Goal: Information Seeking & Learning: Check status

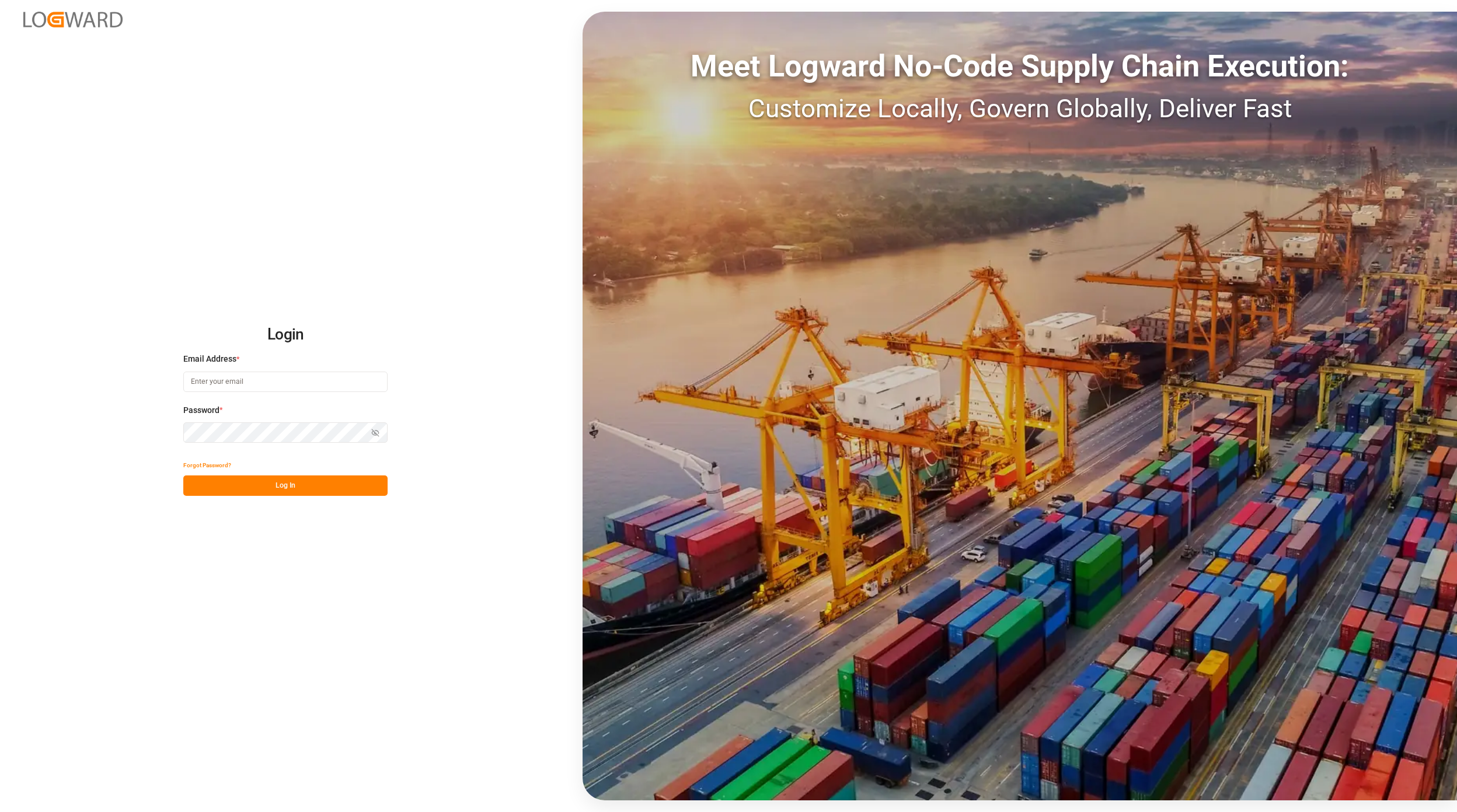
type input "[EMAIL_ADDRESS][PERSON_NAME][DOMAIN_NAME]"
click at [280, 496] on div "Login Email Address * [EMAIL_ADDRESS][PERSON_NAME][DOMAIN_NAME] Password * Show…" at bounding box center [728, 406] width 1457 height 812
click at [317, 495] on button "Log In" at bounding box center [285, 486] width 205 height 20
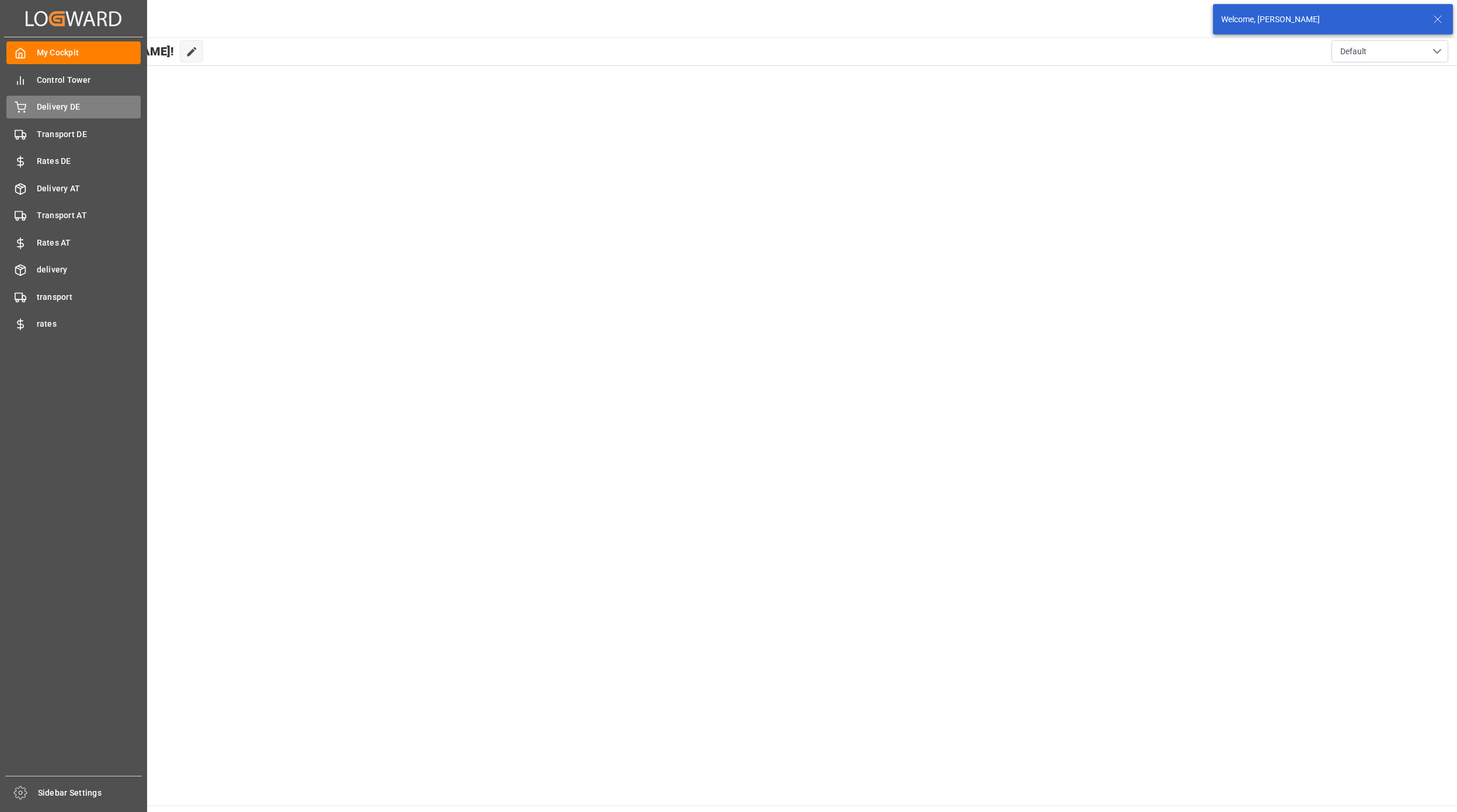
click at [96, 99] on div "Delivery DE Delivery DE" at bounding box center [73, 107] width 134 height 23
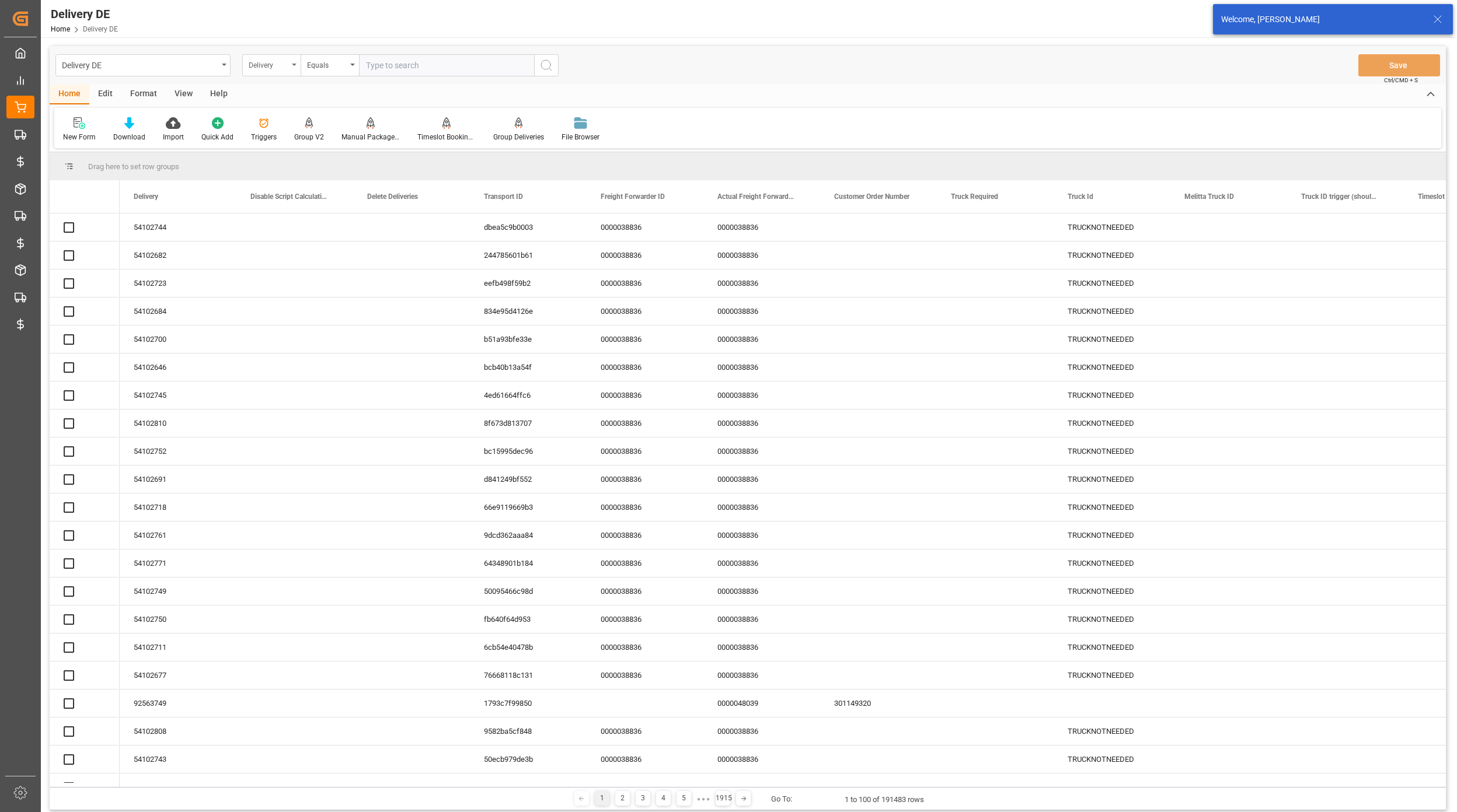
click at [287, 73] on div "Delivery" at bounding box center [271, 65] width 59 height 22
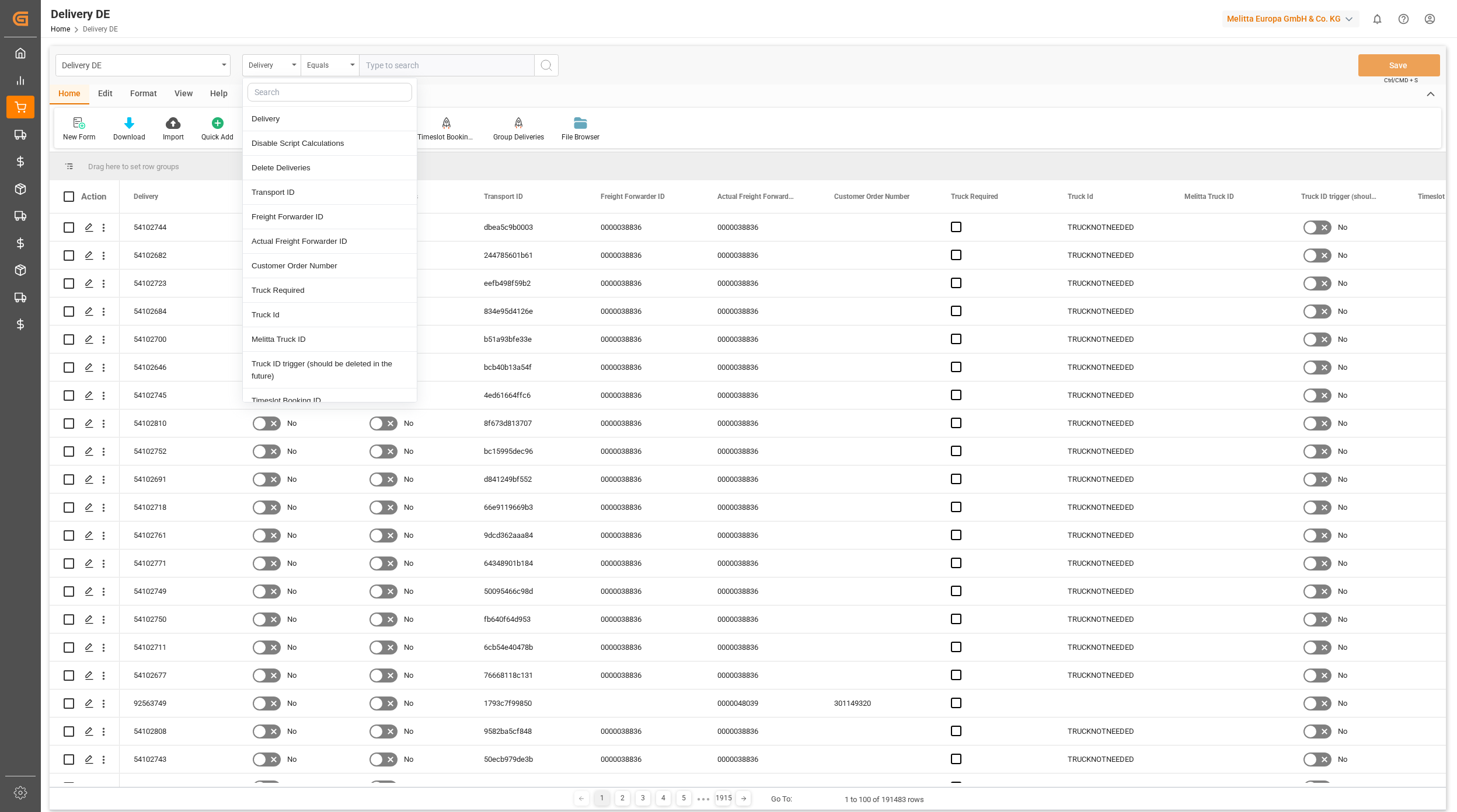
click at [275, 87] on input "text" at bounding box center [329, 92] width 164 height 18
type input "ts"
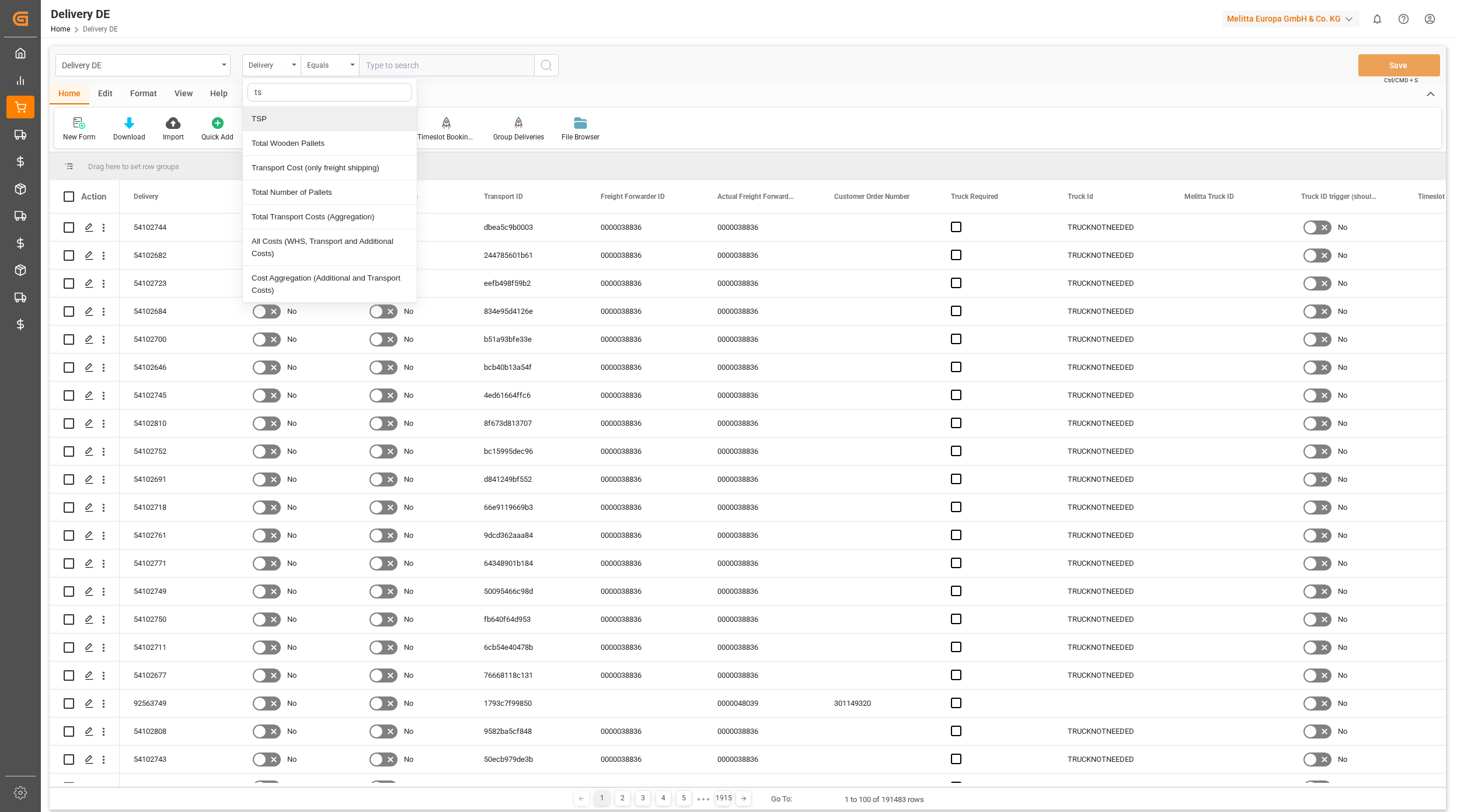
click at [284, 124] on div "TSP" at bounding box center [329, 119] width 174 height 24
drag, startPoint x: 378, startPoint y: 70, endPoint x: 422, endPoint y: 96, distance: 51.1
click at [379, 70] on input "text" at bounding box center [446, 65] width 175 height 22
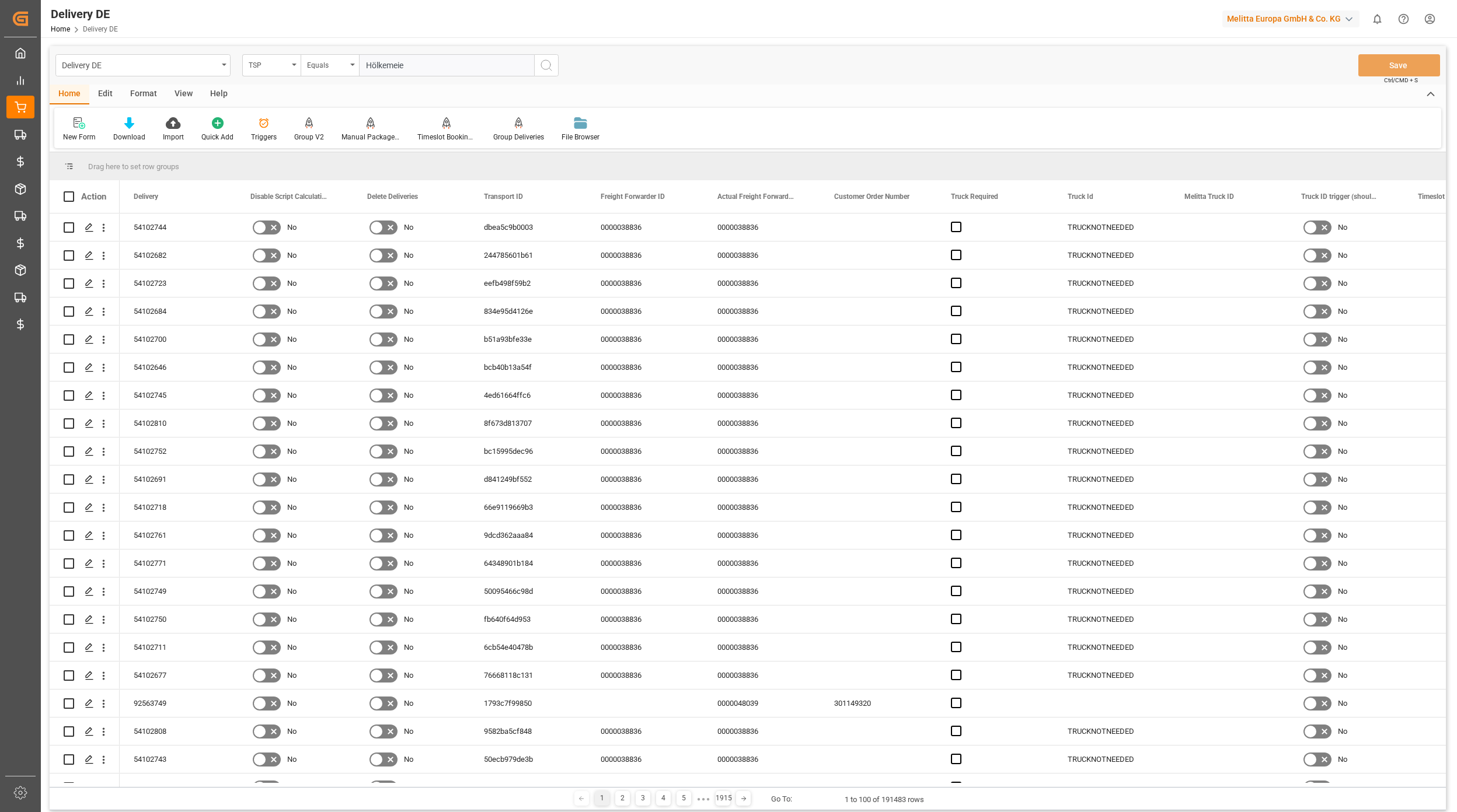
type input "Hölkemeier"
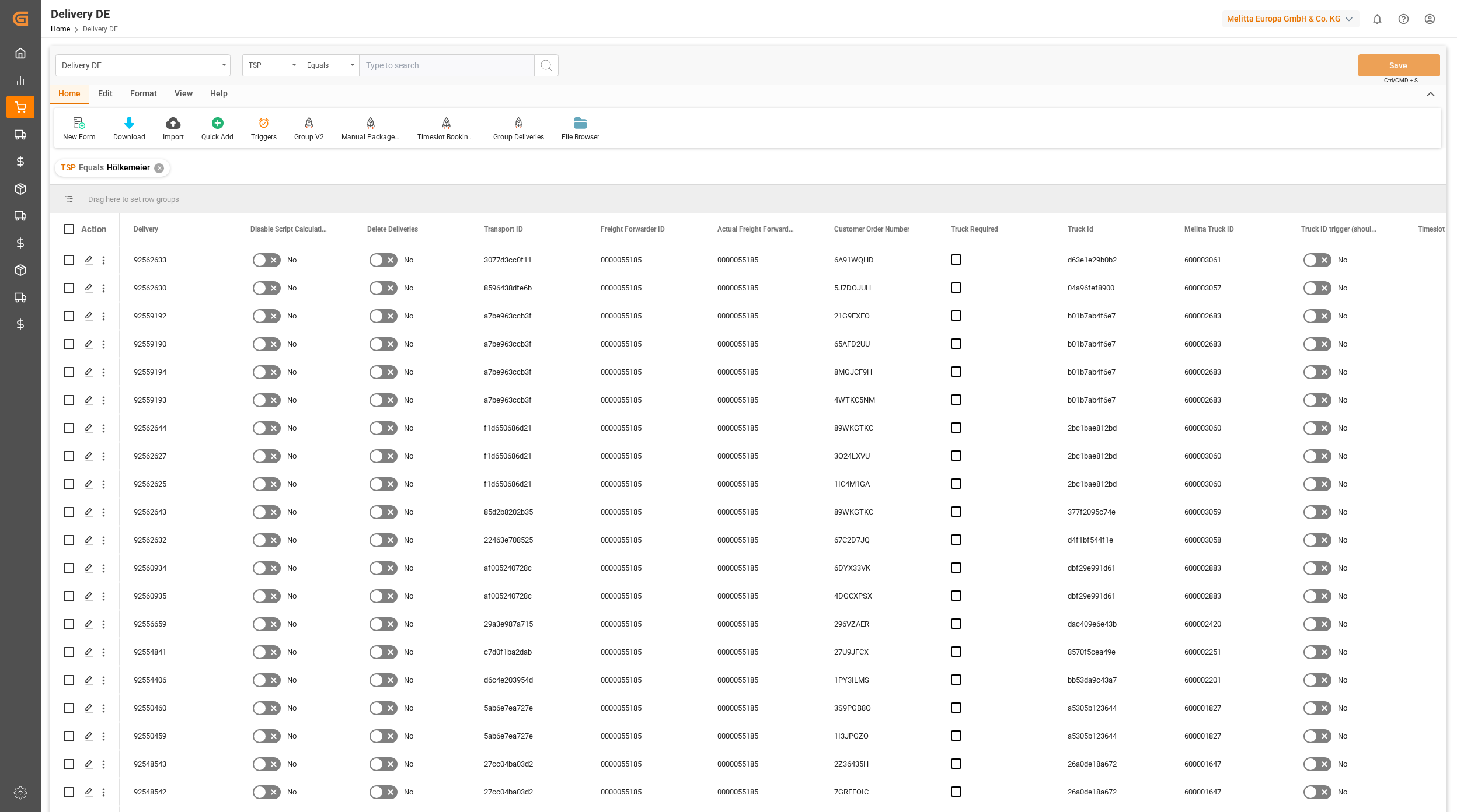
click at [286, 68] on div "TSP" at bounding box center [268, 64] width 39 height 13
type input "order"
click at [271, 147] on div "Order Created Date" at bounding box center [329, 143] width 174 height 24
click at [309, 66] on div "Equals" at bounding box center [327, 64] width 39 height 13
click at [350, 189] on div "Greater than" at bounding box center [388, 192] width 174 height 24
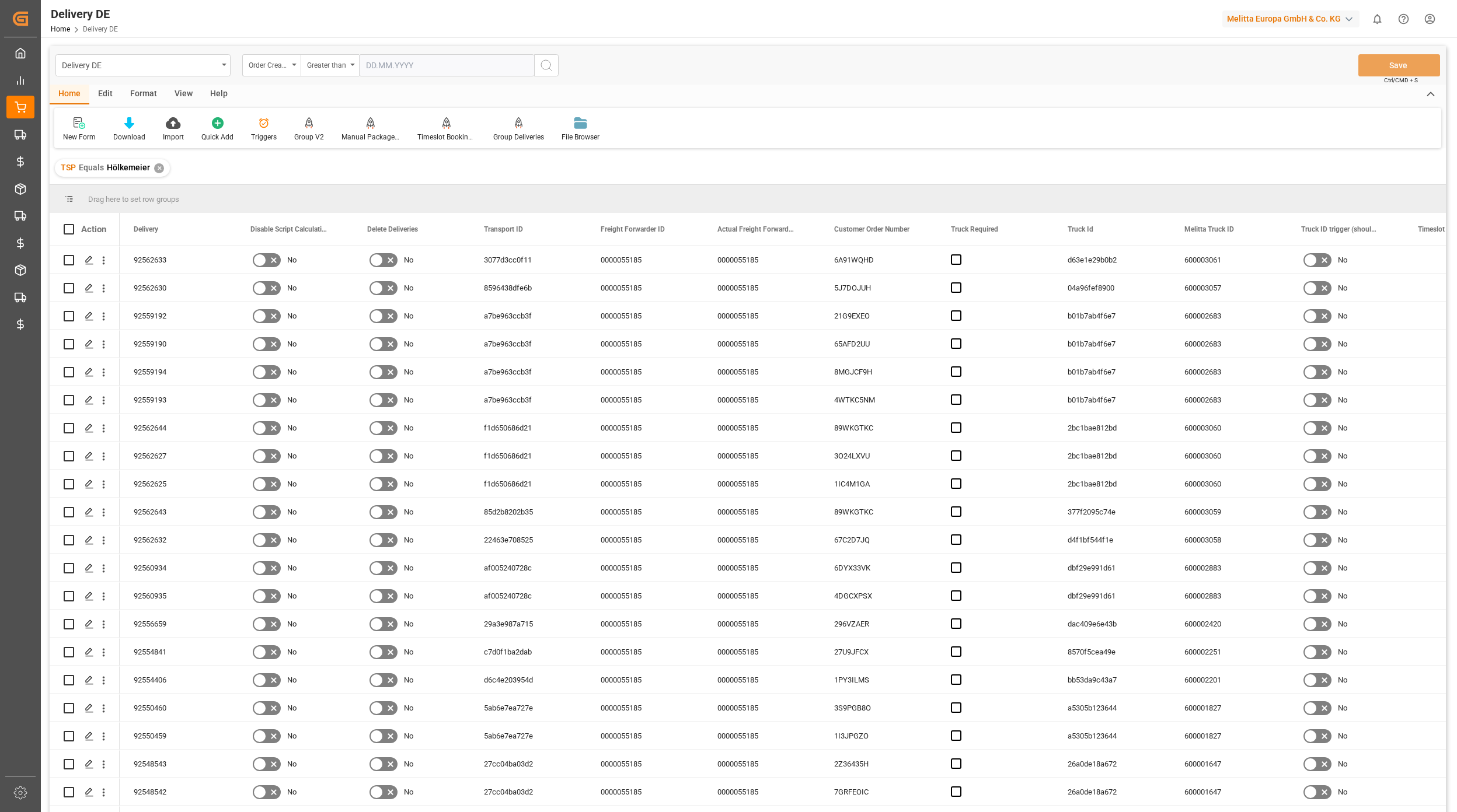
click at [384, 82] on div "Delivery DE Order Created Date Greater than Save Ctrl/CMD + S" at bounding box center [747, 65] width 1396 height 38
drag, startPoint x: 397, startPoint y: 52, endPoint x: 413, endPoint y: 63, distance: 19.4
click at [398, 54] on input "text" at bounding box center [446, 65] width 175 height 22
click at [371, 92] on button "Previous Month" at bounding box center [368, 92] width 7 height 7
click at [461, 205] on div "26" at bounding box center [465, 205] width 15 height 14
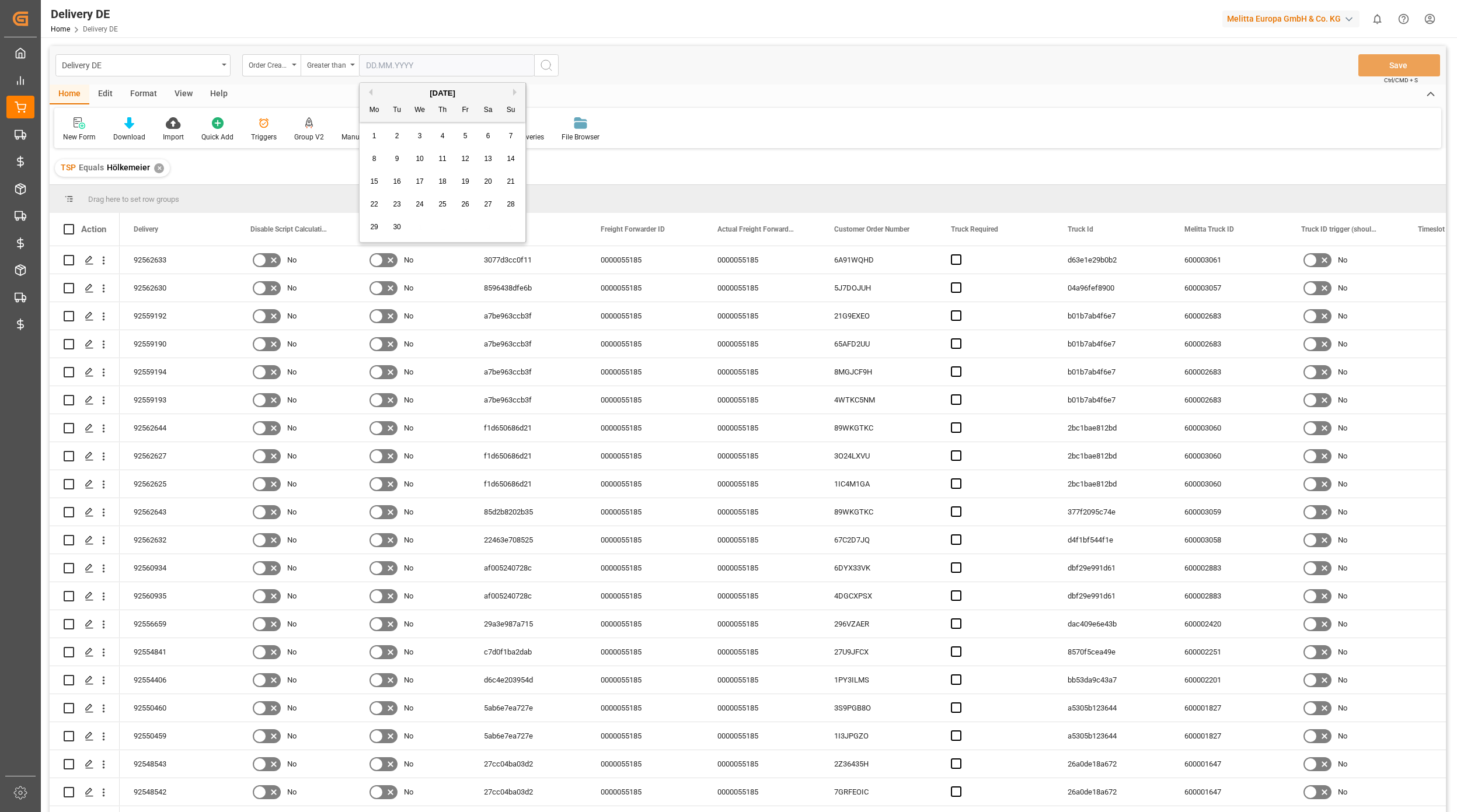
type input "[DATE]"
click at [544, 68] on icon "search button" at bounding box center [547, 66] width 14 height 14
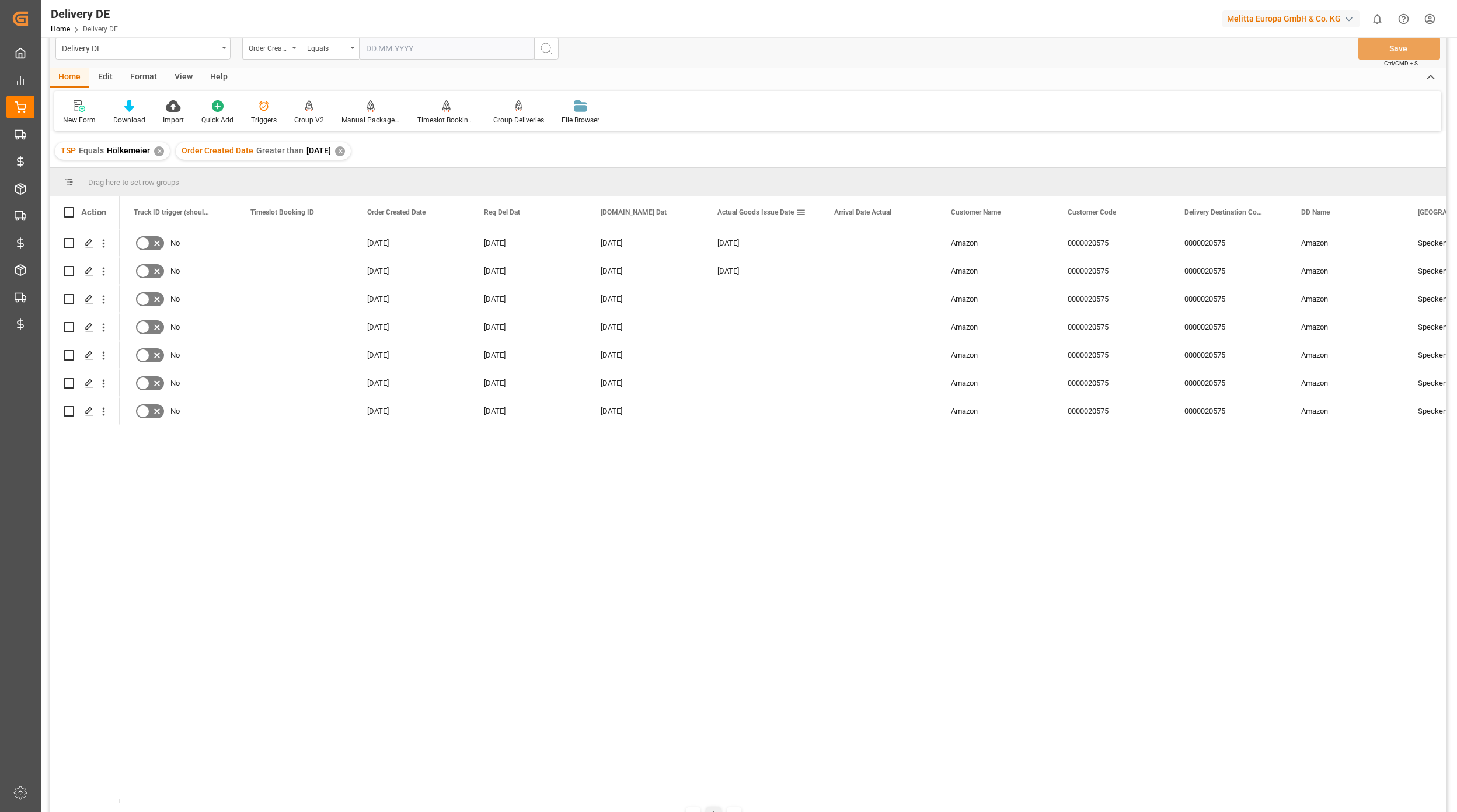
click at [801, 210] on span at bounding box center [801, 212] width 10 height 10
click at [924, 220] on span "columns" at bounding box center [933, 215] width 57 height 21
click at [806, 246] on input "Toggle Select All Columns" at bounding box center [802, 244] width 10 height 10
checkbox input "false"
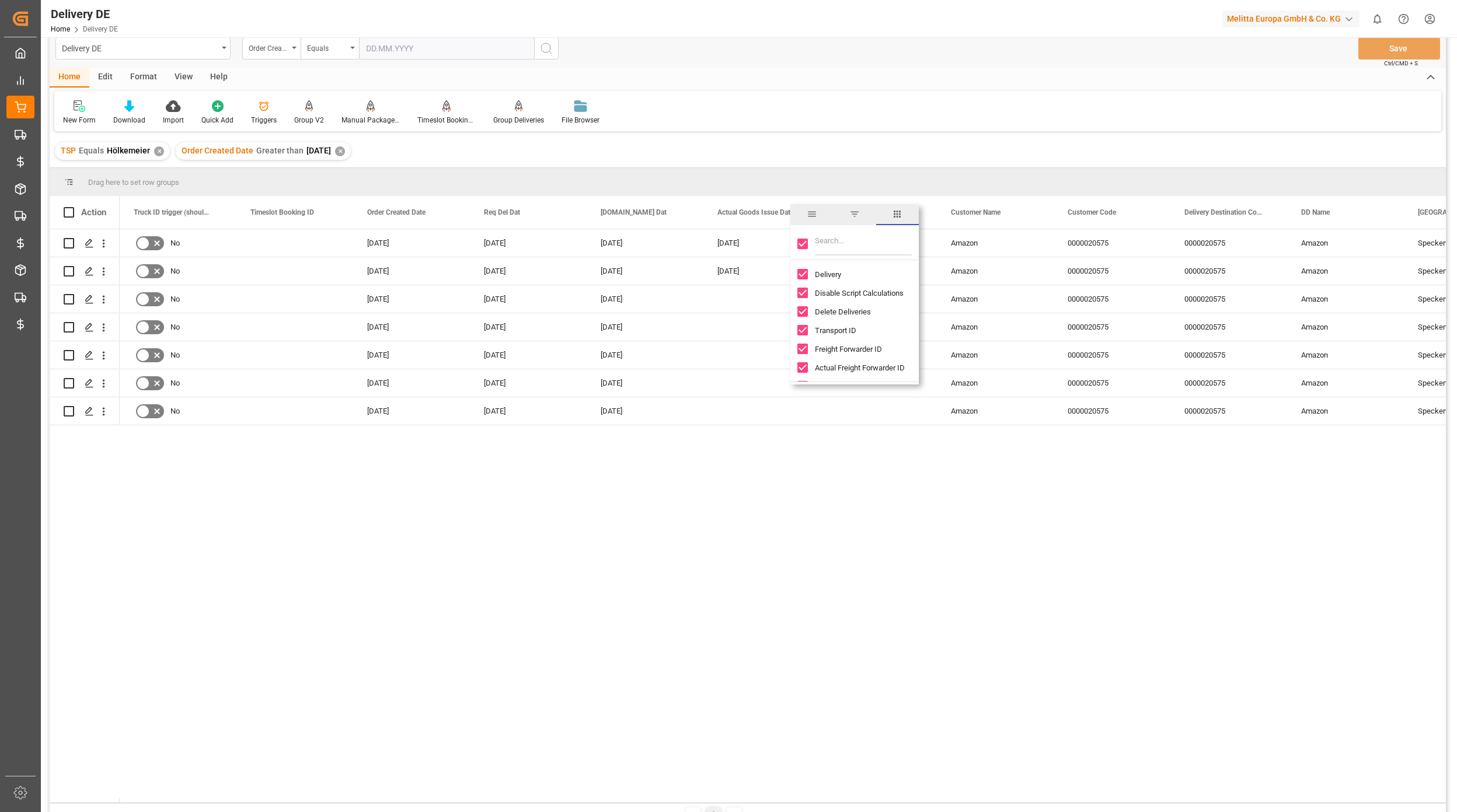
checkbox input "false"
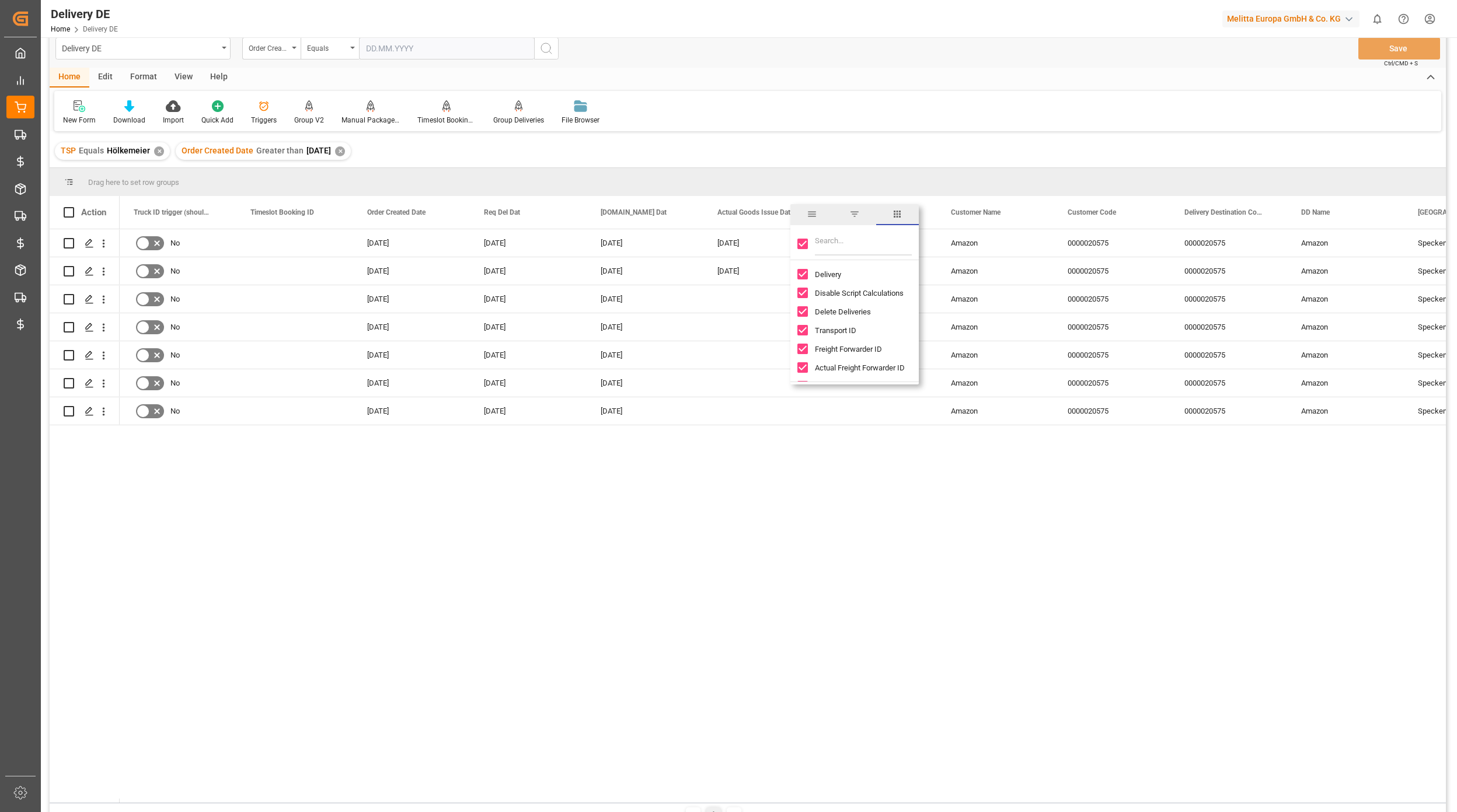
checkbox input "false"
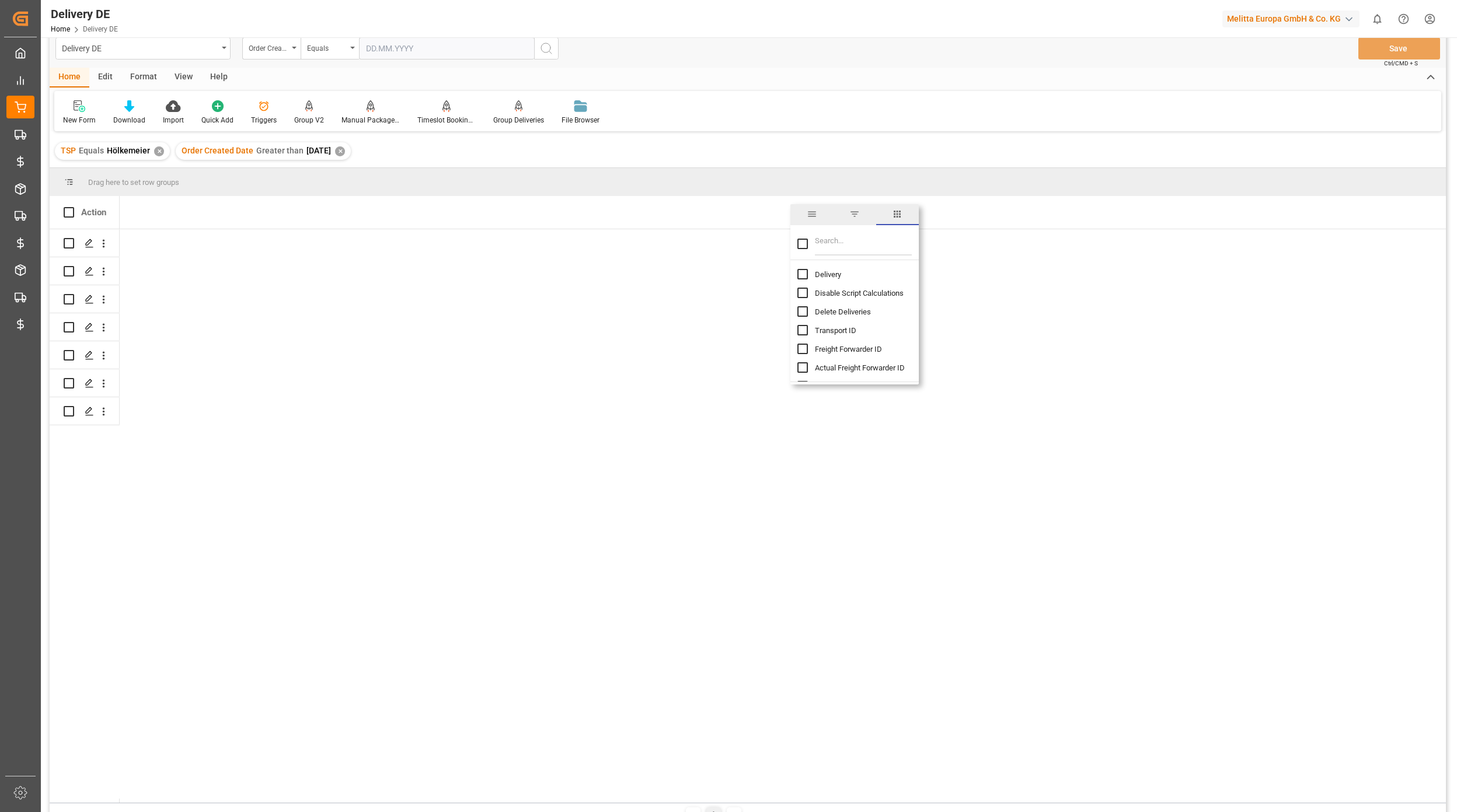
click at [803, 276] on input "Delivery column toggle visibility (hidden)" at bounding box center [802, 274] width 10 height 10
checkbox input "true"
checkbox input "false"
click at [827, 258] on div at bounding box center [854, 243] width 129 height 32
click at [836, 245] on input "Filter Columns Input" at bounding box center [863, 244] width 97 height 24
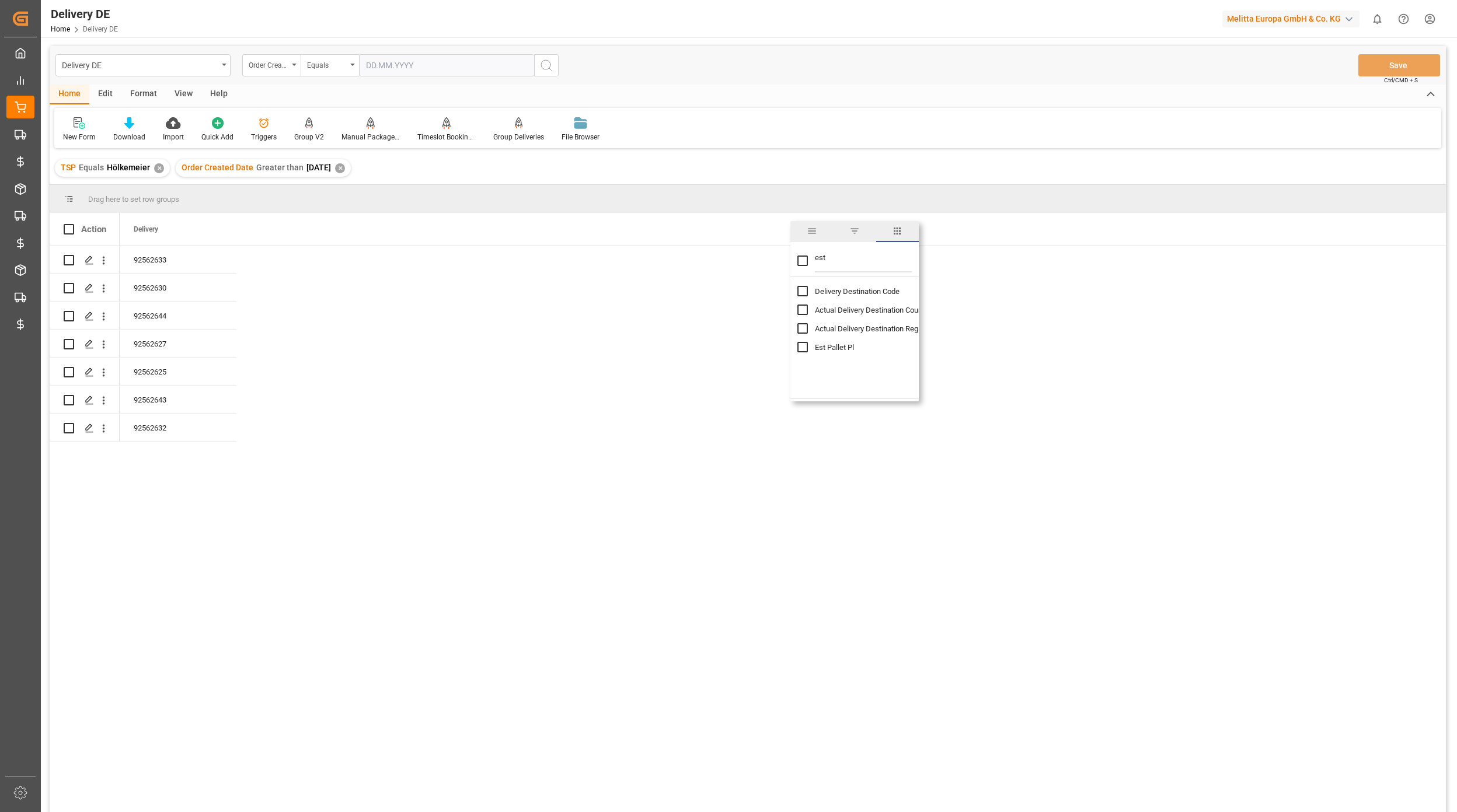
type input "est"
click at [804, 348] on input "Est Pallet Pl column toggle visibility (hidden)" at bounding box center [802, 347] width 10 height 10
checkbox input "true"
checkbox input "false"
drag, startPoint x: 821, startPoint y: 261, endPoint x: 804, endPoint y: 261, distance: 17.0
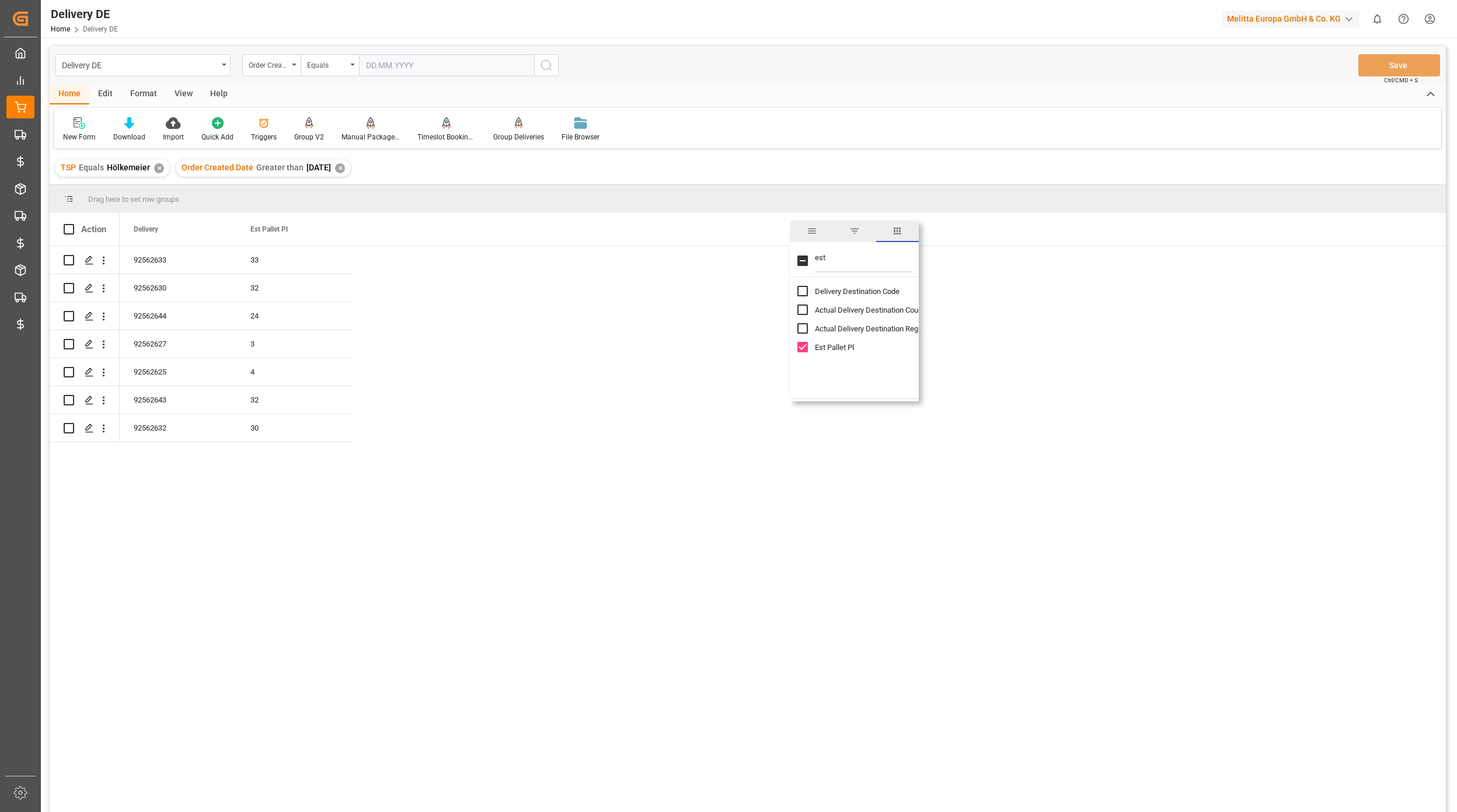
click at [804, 261] on div "est" at bounding box center [854, 260] width 129 height 32
type input "actu"
click at [808, 311] on div "Actual Goods Issue Date" at bounding box center [861, 310] width 129 height 18
click at [804, 311] on input "Actual Goods Issue Date column toggle visibility (hidden)" at bounding box center [802, 310] width 10 height 10
checkbox input "true"
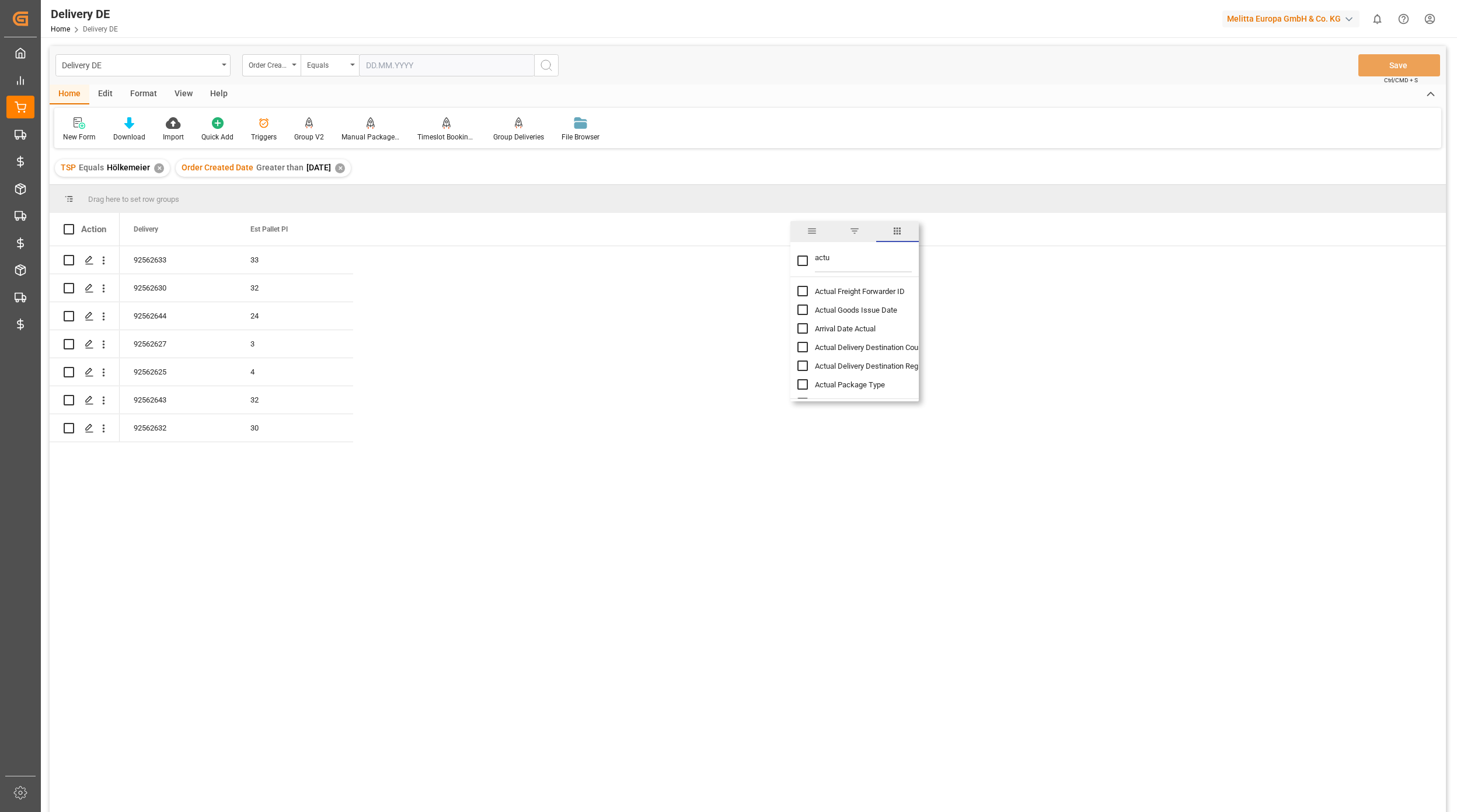
checkbox input "false"
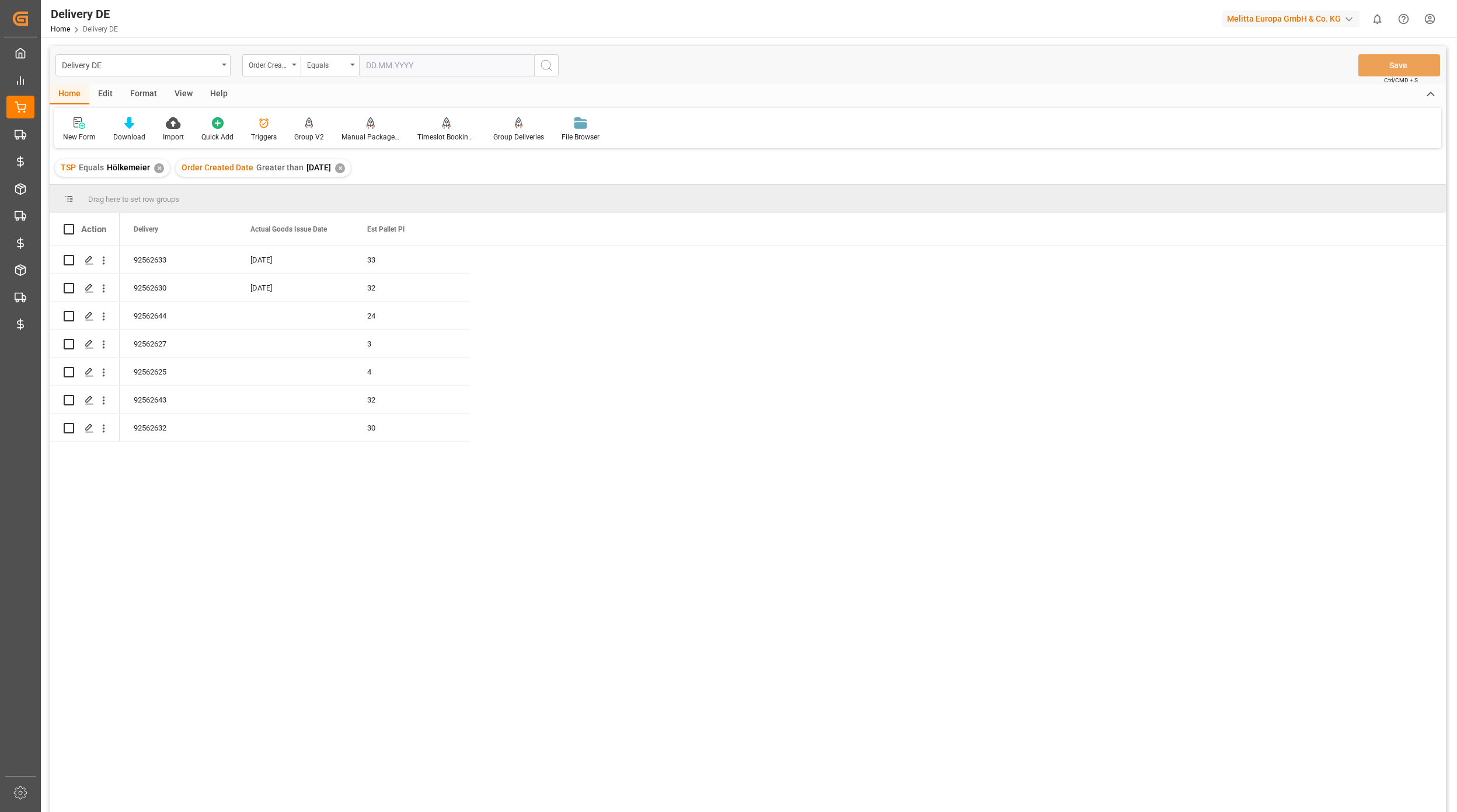
drag, startPoint x: 629, startPoint y: 460, endPoint x: 626, endPoint y: 466, distance: 6.7
click at [628, 464] on div "92562633 33 [DATE] 92562630 32 [DATE] 92562644 24 92562627 3 92562625 4 9256264…" at bounding box center [782, 533] width 1326 height 574
drag, startPoint x: 154, startPoint y: 397, endPoint x: 191, endPoint y: 407, distance: 38.3
click at [154, 397] on div "92562643" at bounding box center [178, 399] width 117 height 27
drag, startPoint x: 168, startPoint y: 320, endPoint x: 178, endPoint y: 421, distance: 101.5
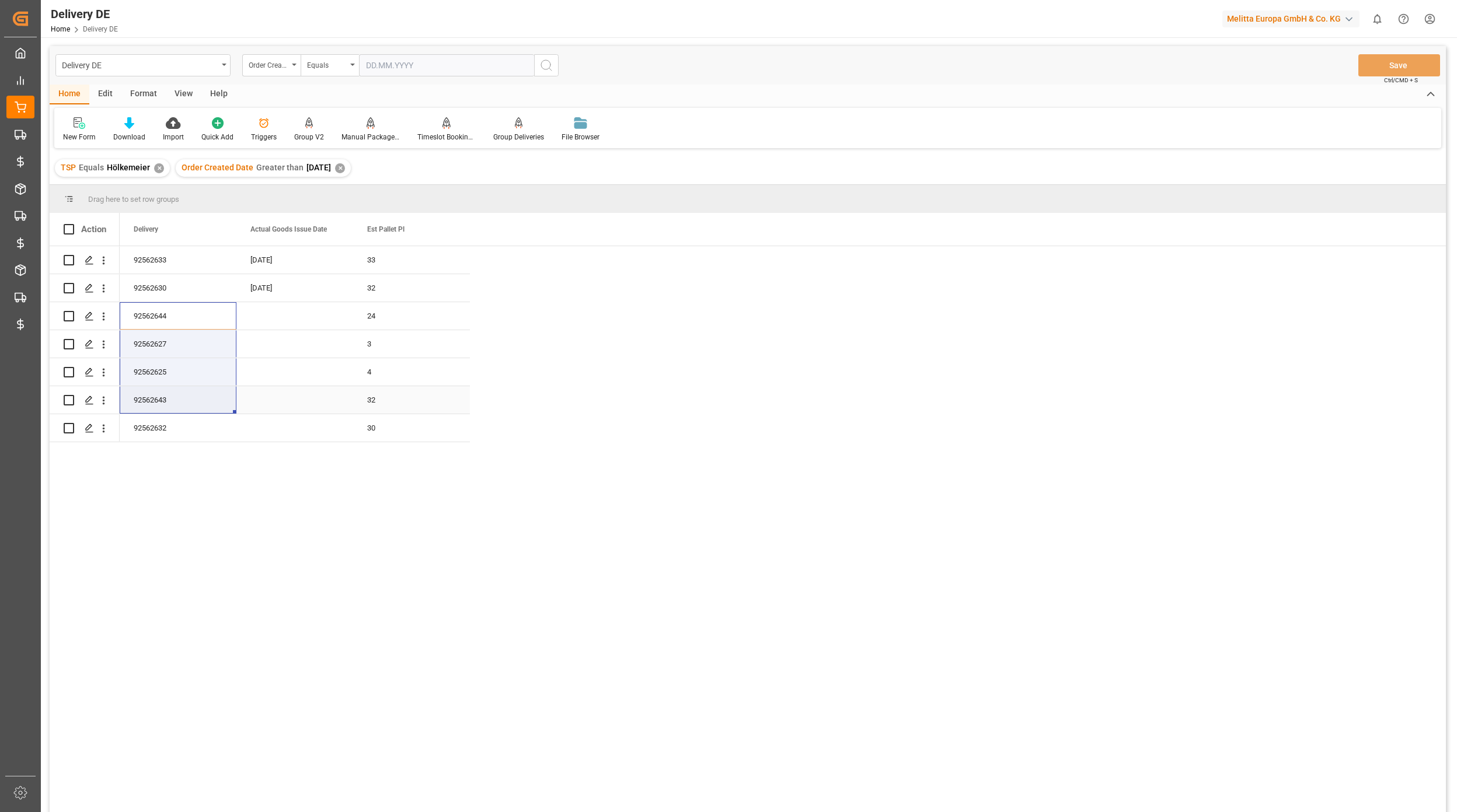
click at [178, 421] on div "92562633 33 [DATE] 92562630 32 [DATE] 92562644 24 92562627 3 92562625 4 9256264…" at bounding box center [295, 345] width 350 height 196
click at [453, 225] on span at bounding box center [450, 229] width 10 height 10
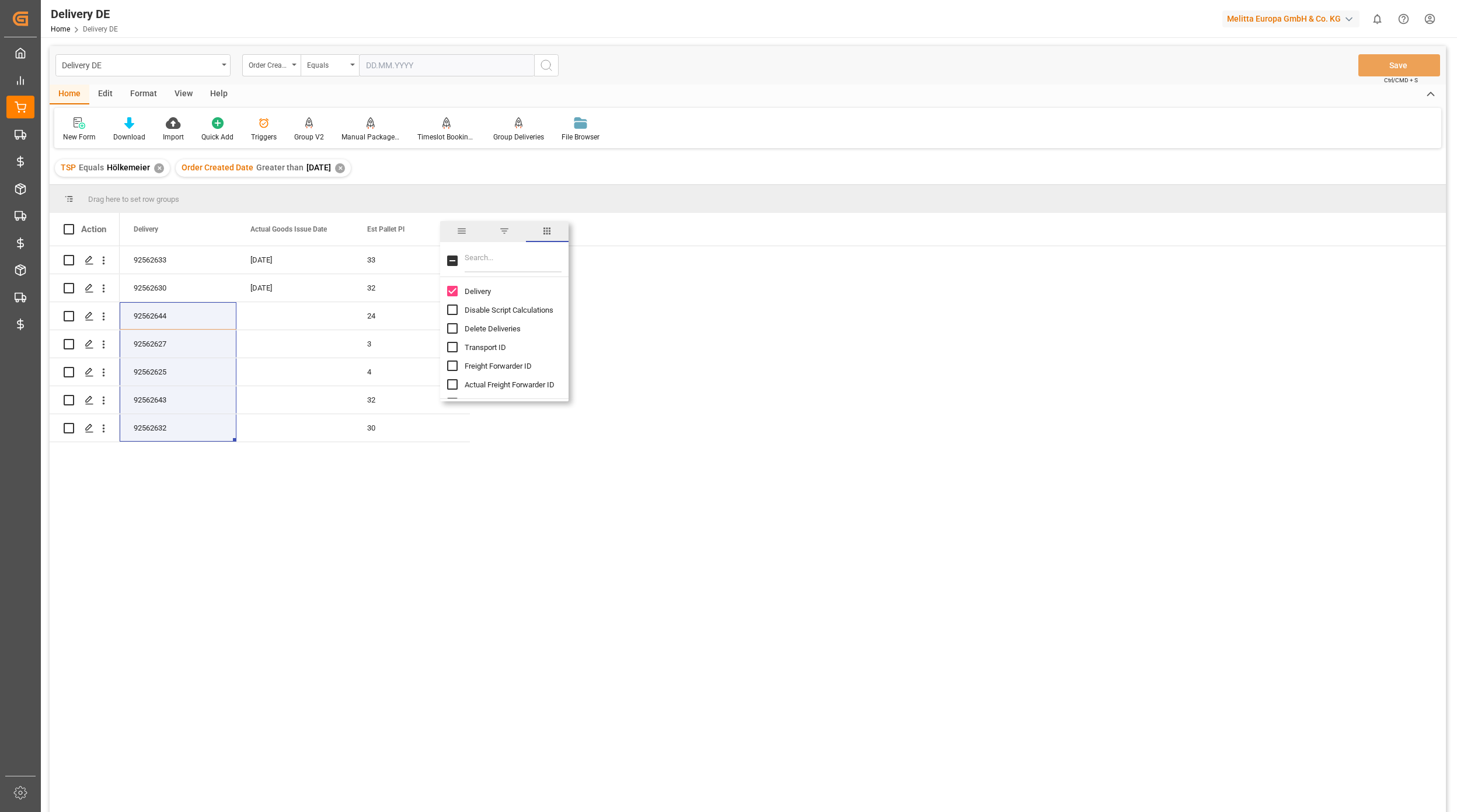
click at [485, 247] on div at bounding box center [505, 260] width 129 height 32
click at [485, 252] on input "Filter Columns Input" at bounding box center [513, 260] width 97 height 24
type input "pl"
drag, startPoint x: 457, startPoint y: 288, endPoint x: 477, endPoint y: 296, distance: 21.5
click at [456, 288] on div "[DOMAIN_NAME] Dat" at bounding box center [512, 290] width 129 height 18
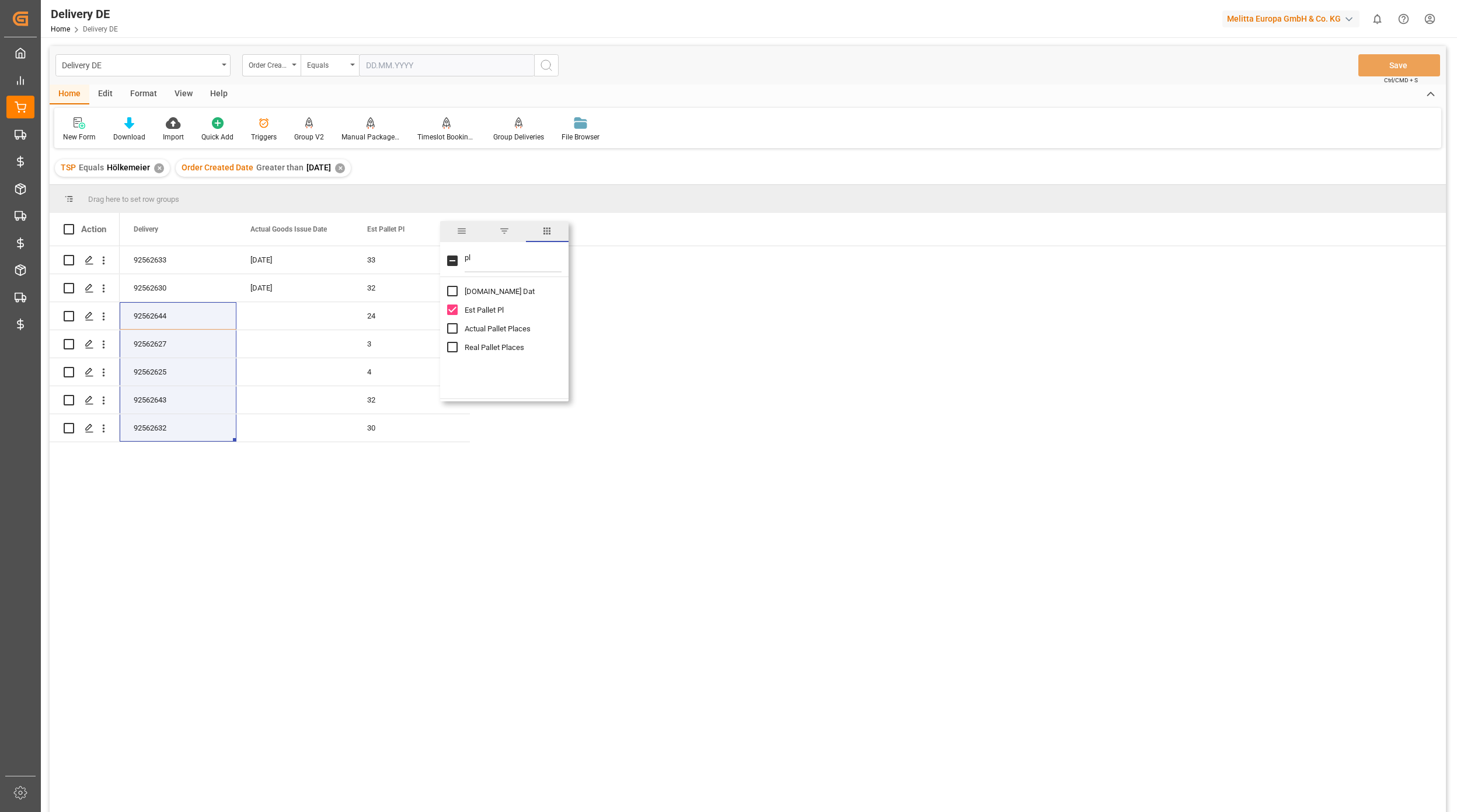
click at [450, 292] on input "Pl.GI Dat column toggle visibility (hidden)" at bounding box center [452, 291] width 10 height 10
checkbox input "true"
click at [742, 364] on div "92562633 33 [DATE] [DATE] 92562630 32 [DATE] [DATE] 92562644 24 [DATE] 92562627…" at bounding box center [782, 533] width 1326 height 574
click at [768, 405] on div "92562633 33 [DATE] [DATE] 92562630 32 [DATE] [DATE] 92562644 24 [DATE] 92562627…" at bounding box center [782, 533] width 1326 height 574
click at [1237, 521] on div "92562633 33 [DATE] [DATE] 92562630 32 [DATE] [DATE] 92562644 24 [DATE] 92562627…" at bounding box center [782, 533] width 1326 height 574
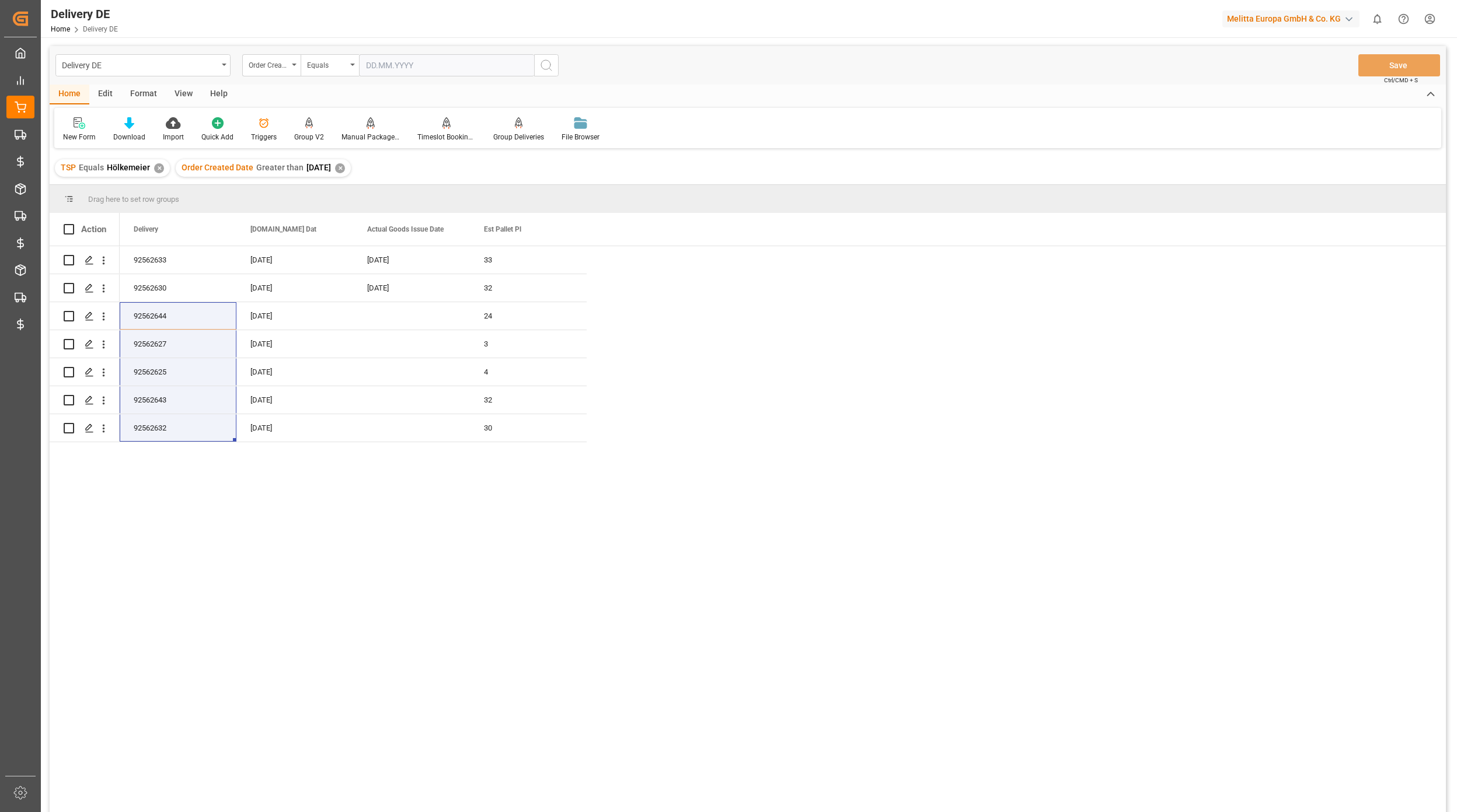
click at [296, 593] on div "92562633 33 [DATE] [DATE] 92562630 32 [DATE] [DATE] 92562644 24 [DATE] 92562627…" at bounding box center [782, 533] width 1326 height 574
